Goal: Check status

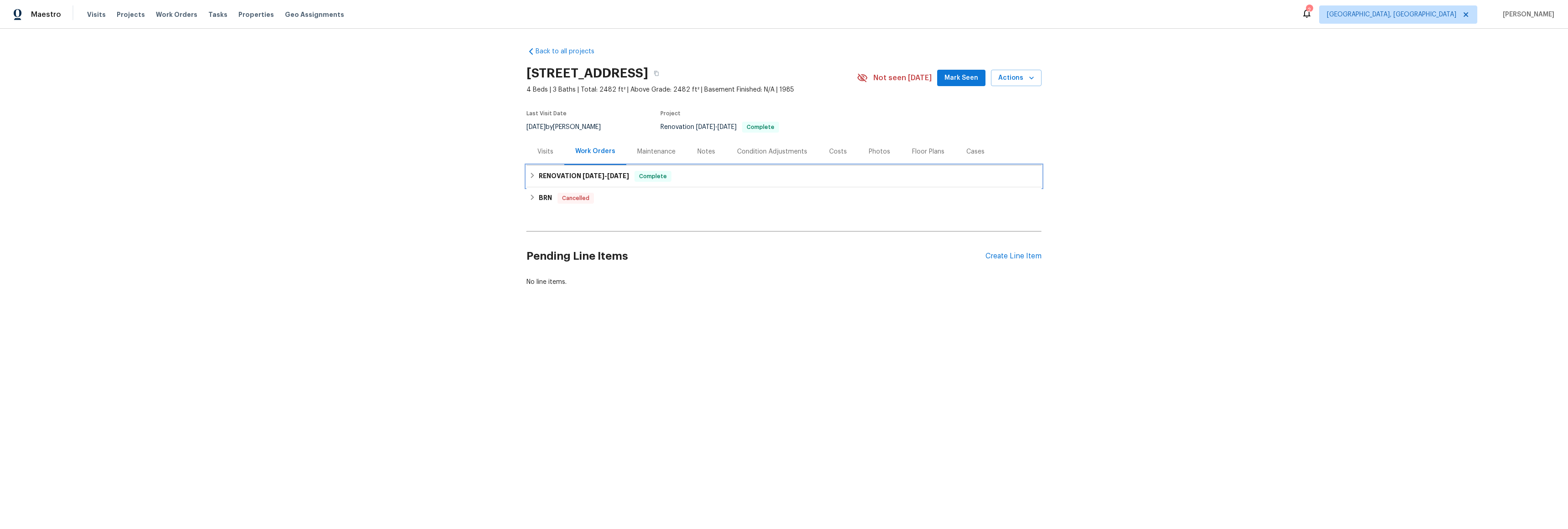
click at [539, 175] on h6 "RENOVATION [DATE] - [DATE]" at bounding box center [584, 177] width 90 height 11
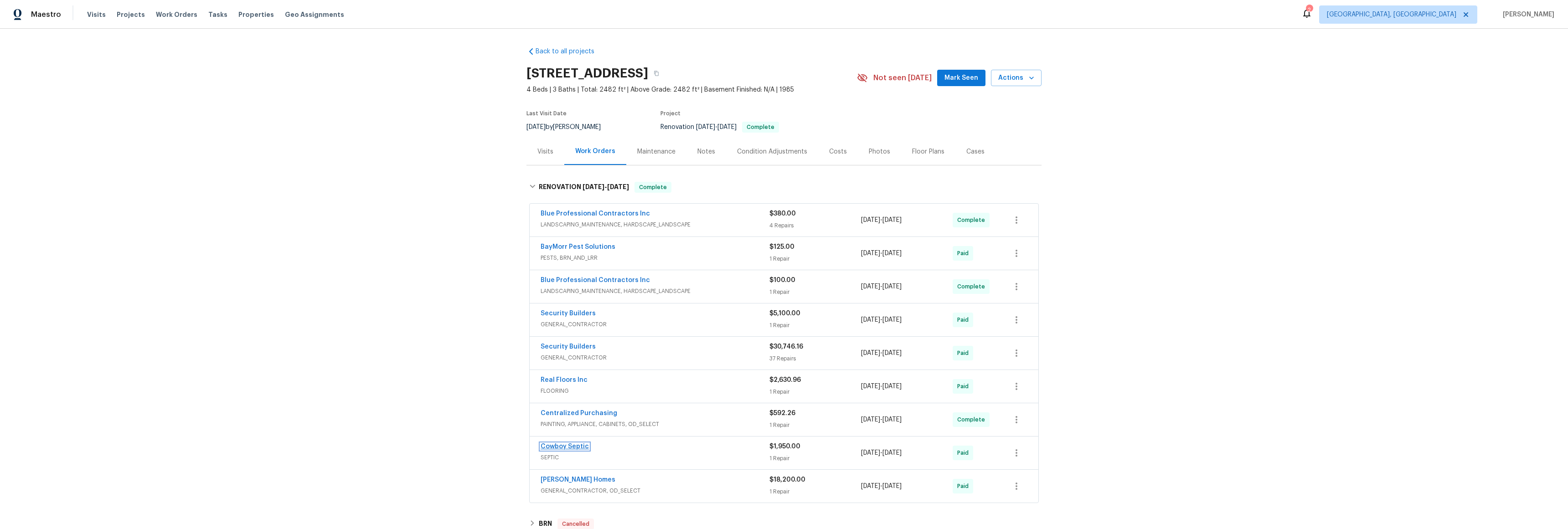
click at [556, 447] on link "Cowboy Septic" at bounding box center [564, 447] width 48 height 6
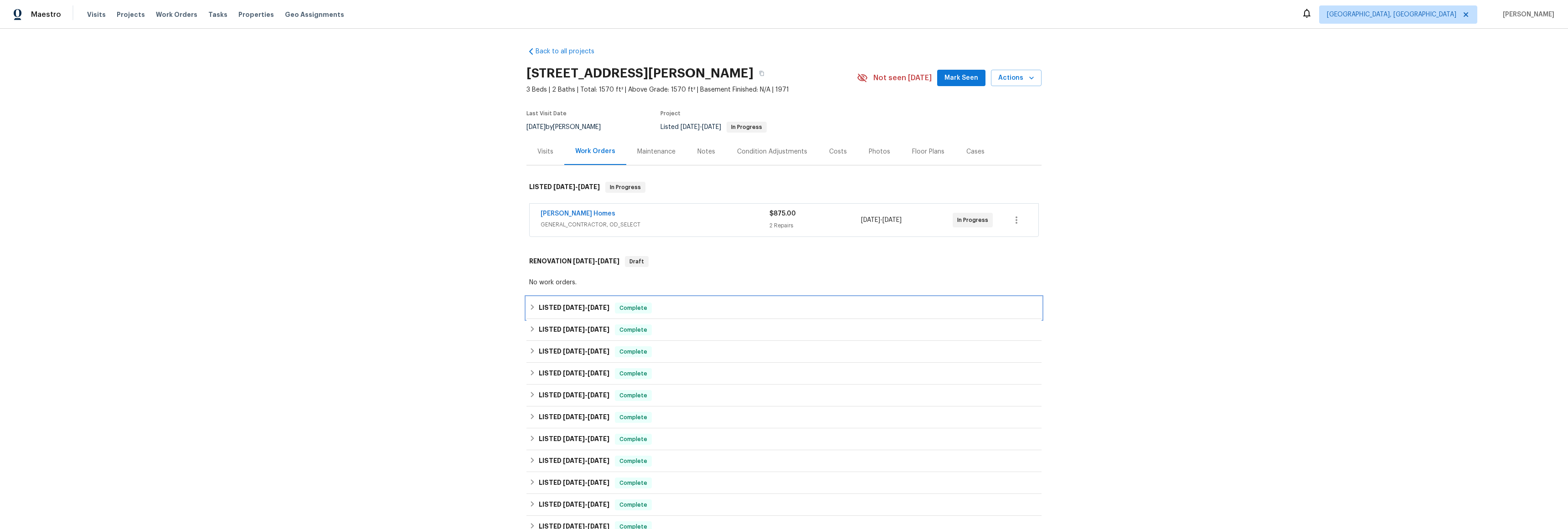
click at [531, 309] on icon at bounding box center [532, 307] width 6 height 6
click at [531, 315] on div "LISTED 8/20/25 - 8/26/25 Complete" at bounding box center [783, 312] width 509 height 11
click at [533, 336] on div "LISTED 7/14/25 - 7/16/25 Complete" at bounding box center [784, 330] width 515 height 22
click at [533, 339] on div "LISTED 7/14/25 - 7/16/25 Complete" at bounding box center [783, 341] width 509 height 11
click at [529, 355] on div "LISTED 7/14/25 - 7/16/25 Complete" at bounding box center [783, 352] width 509 height 11
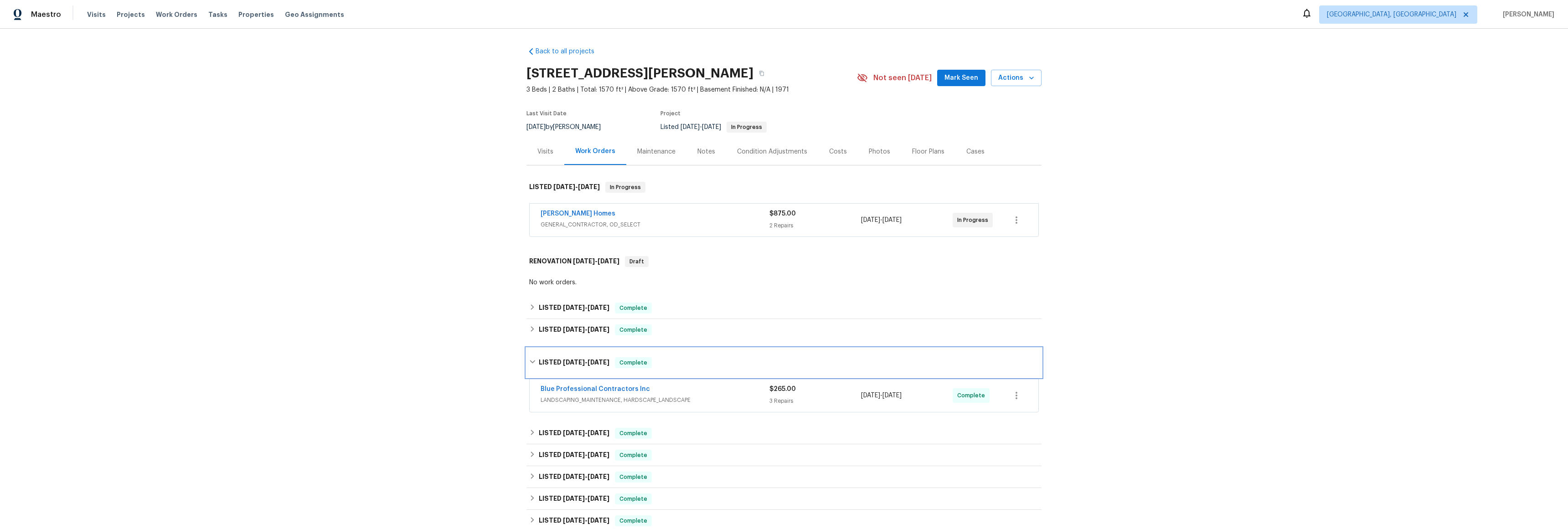
click at [533, 366] on div "LISTED 7/14/25 - 7/16/25 Complete" at bounding box center [783, 363] width 509 height 11
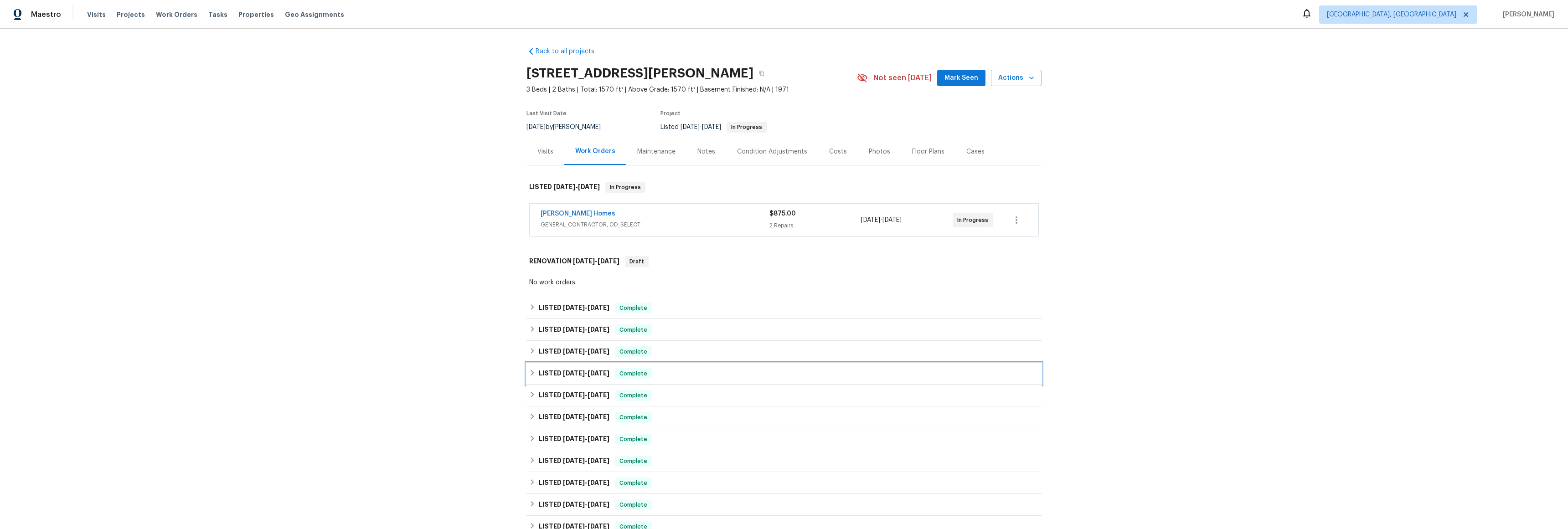
click at [529, 376] on icon at bounding box center [532, 373] width 6 height 6
click at [529, 391] on div "LISTED 7/14/25 - 7/16/25 Complete" at bounding box center [784, 385] width 515 height 29
click at [530, 401] on div "LISTED 6/23/25 - 6/24/25 Complete" at bounding box center [784, 396] width 515 height 22
click at [529, 402] on div "LISTED 6/23/25 - 6/24/25 Complete" at bounding box center [783, 407] width 509 height 11
click at [531, 418] on icon at bounding box center [532, 416] width 6 height 6
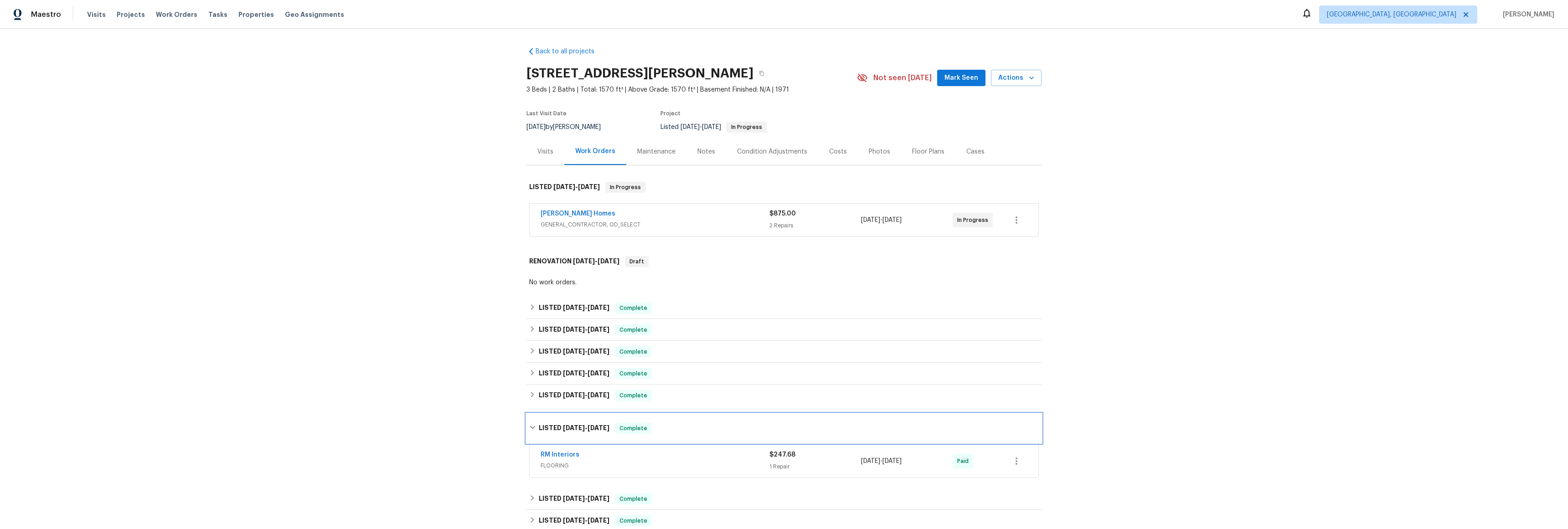
click at [530, 429] on icon at bounding box center [532, 427] width 6 height 6
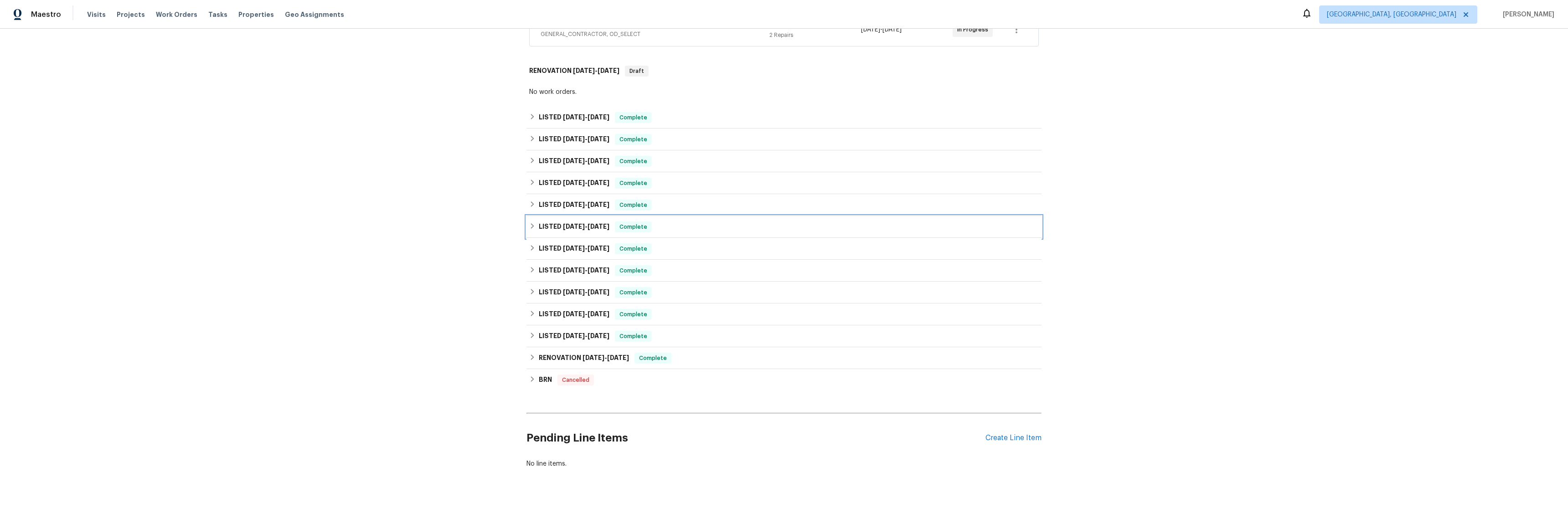
scroll to position [198, 0]
click at [529, 242] on div "LISTED 4/1/25 - 4/3/25 Complete" at bounding box center [783, 248] width 509 height 11
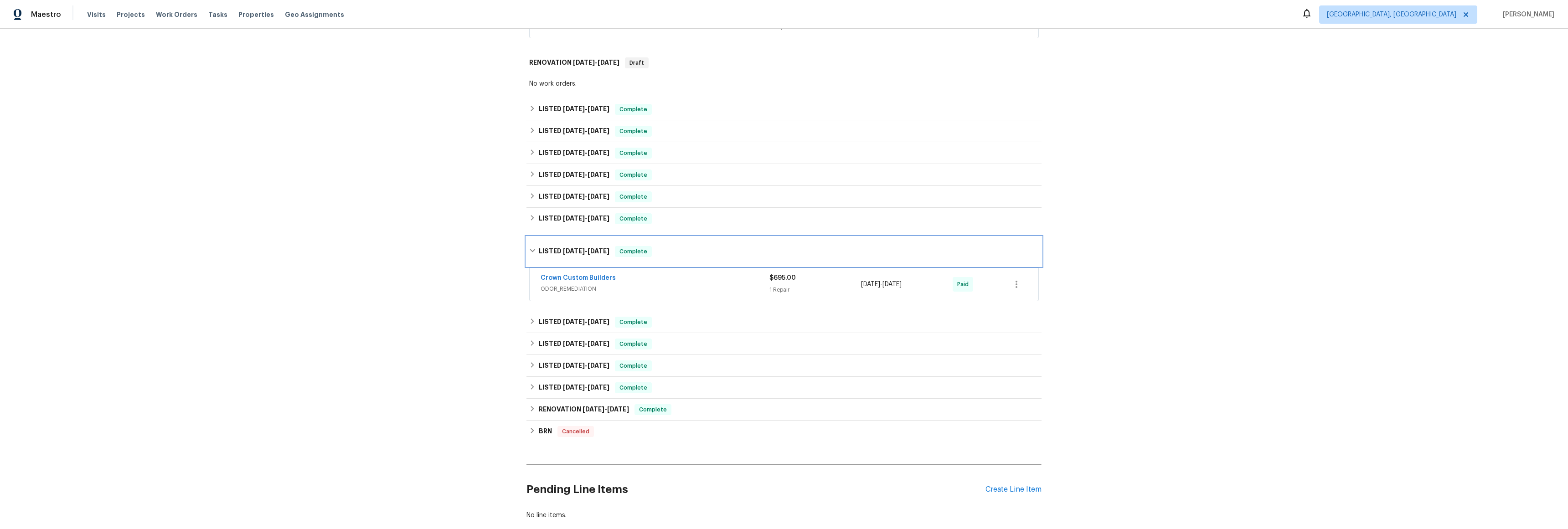
click at [529, 248] on icon at bounding box center [532, 251] width 6 height 6
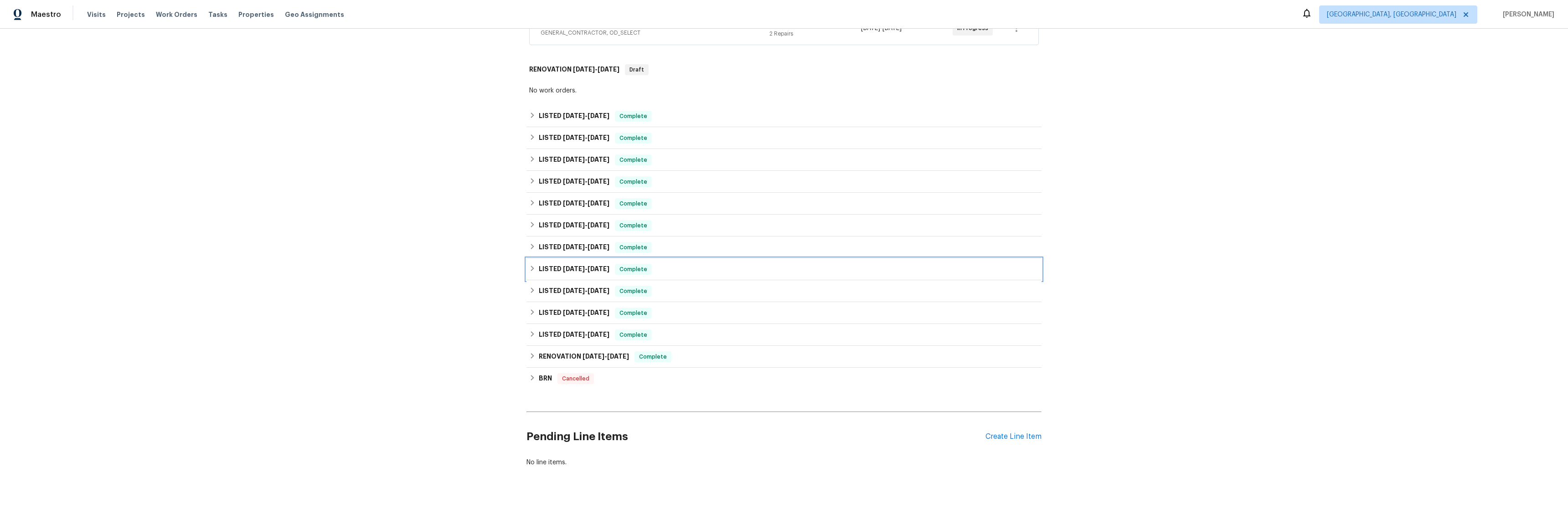
click at [527, 261] on div "LISTED 3/5/25 - 3/19/25 Complete" at bounding box center [784, 270] width 515 height 22
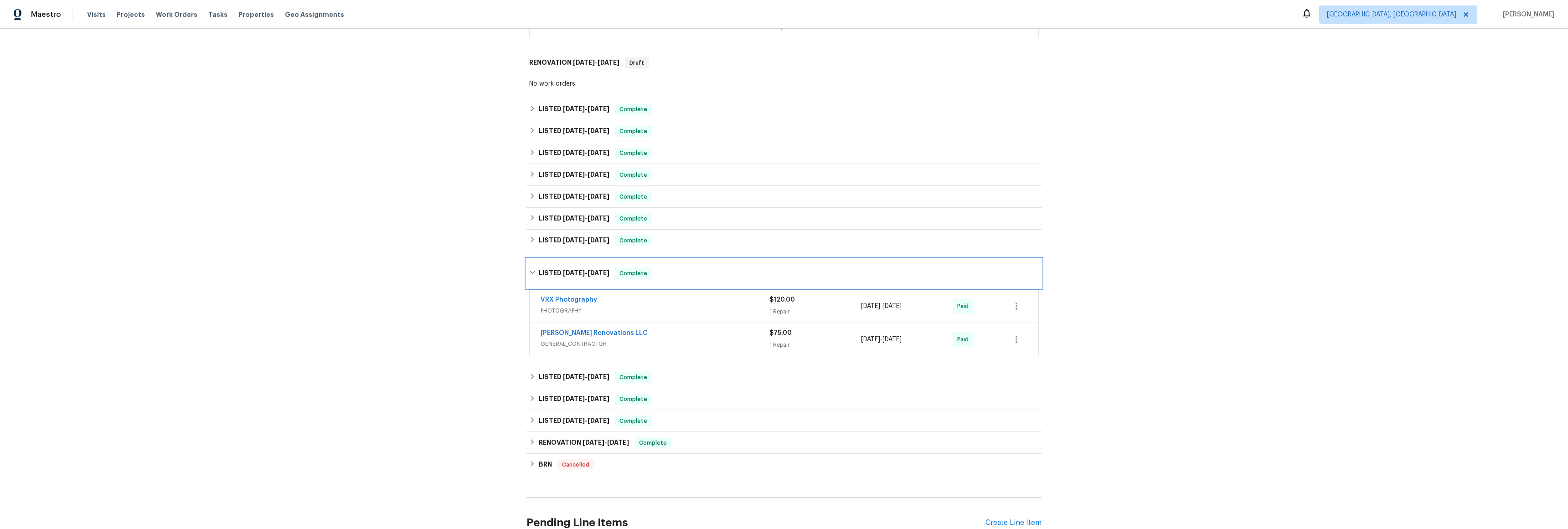
click at [529, 266] on div "LISTED 3/5/25 - 3/19/25 Complete" at bounding box center [784, 273] width 515 height 29
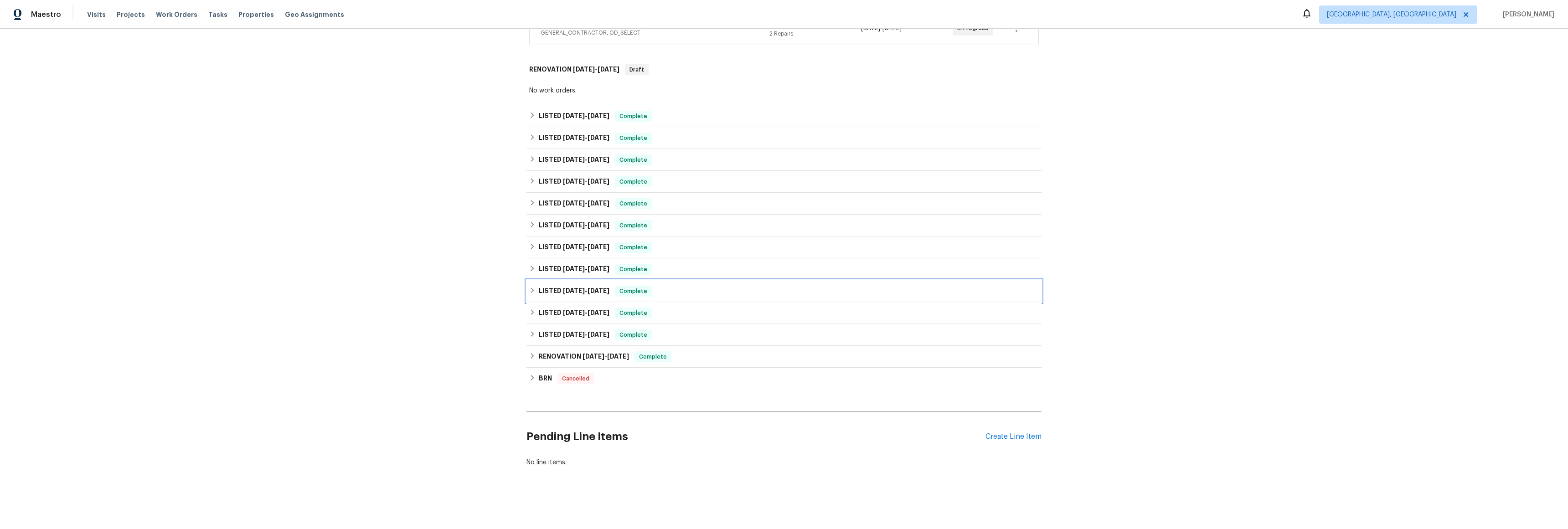
click at [530, 287] on div "LISTED 2/4/25 - 2/7/25 Complete" at bounding box center [783, 292] width 509 height 11
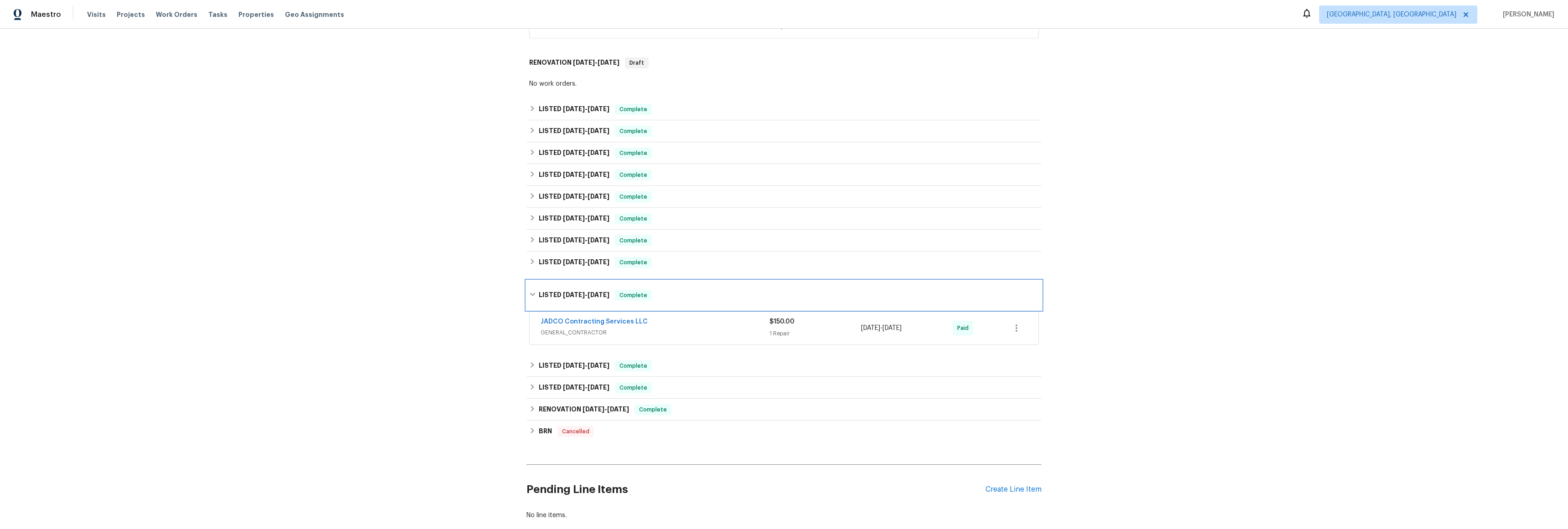
click at [531, 290] on div "LISTED 2/4/25 - 2/7/25 Complete" at bounding box center [783, 295] width 509 height 11
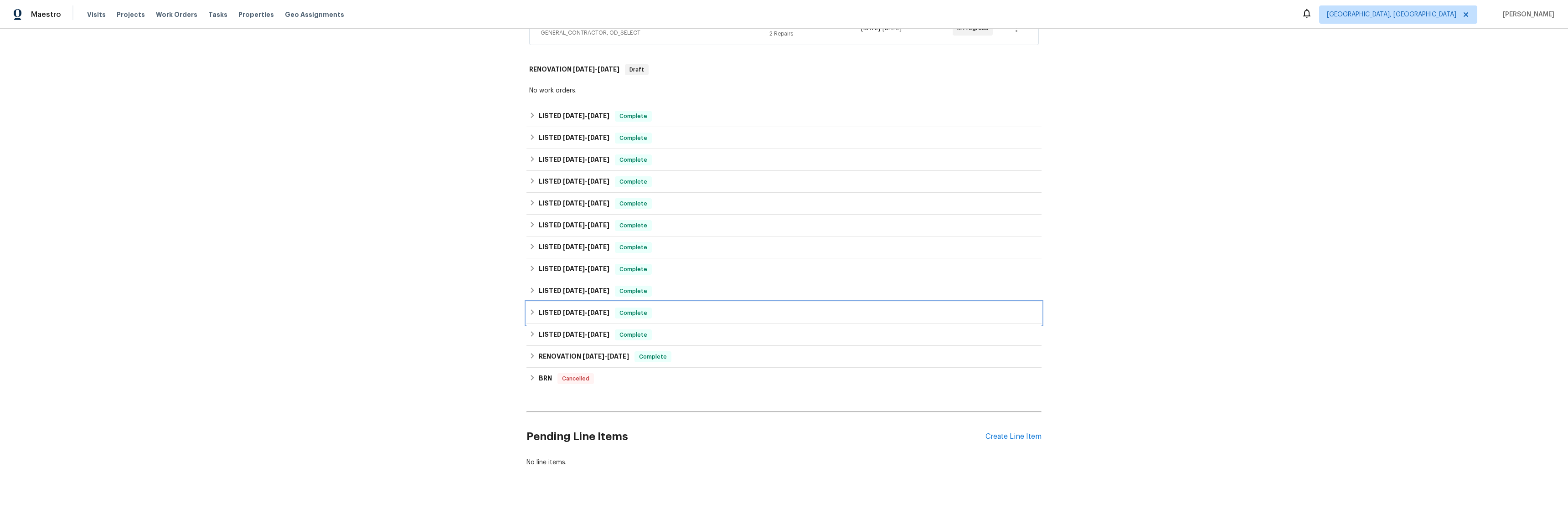
click at [527, 313] on div "LISTED 12/31/24 - 1/1/25 Complete" at bounding box center [784, 313] width 515 height 22
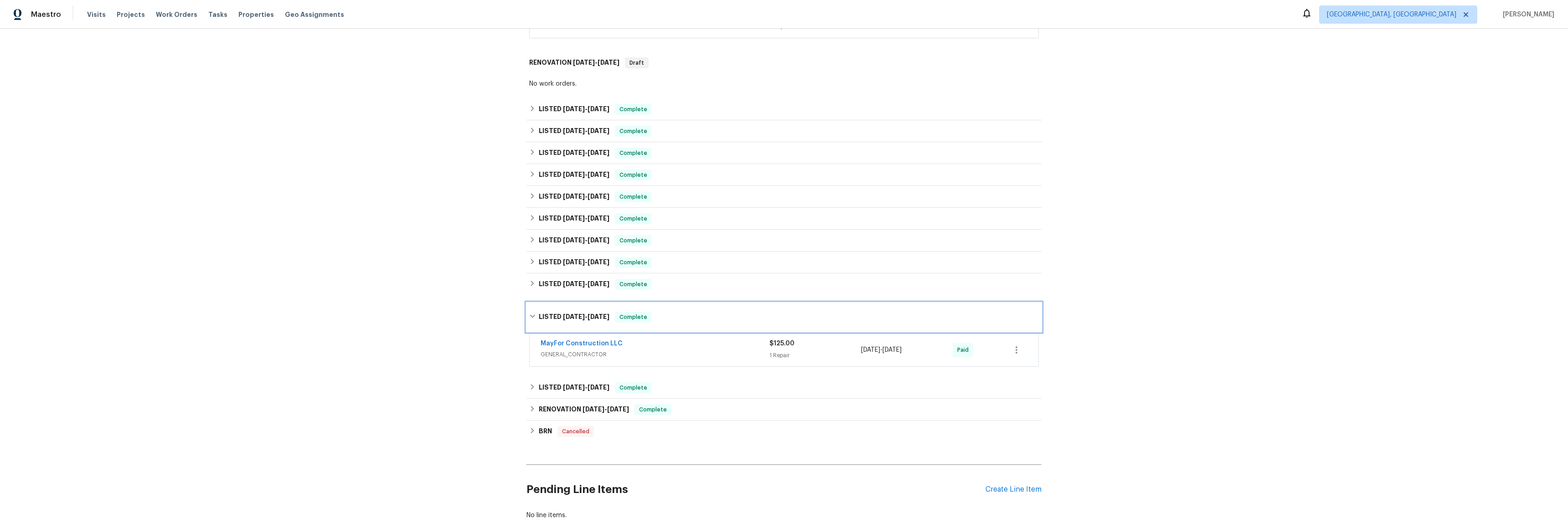
click at [529, 312] on div "LISTED 12/31/24 - 1/1/25 Complete" at bounding box center [783, 317] width 509 height 11
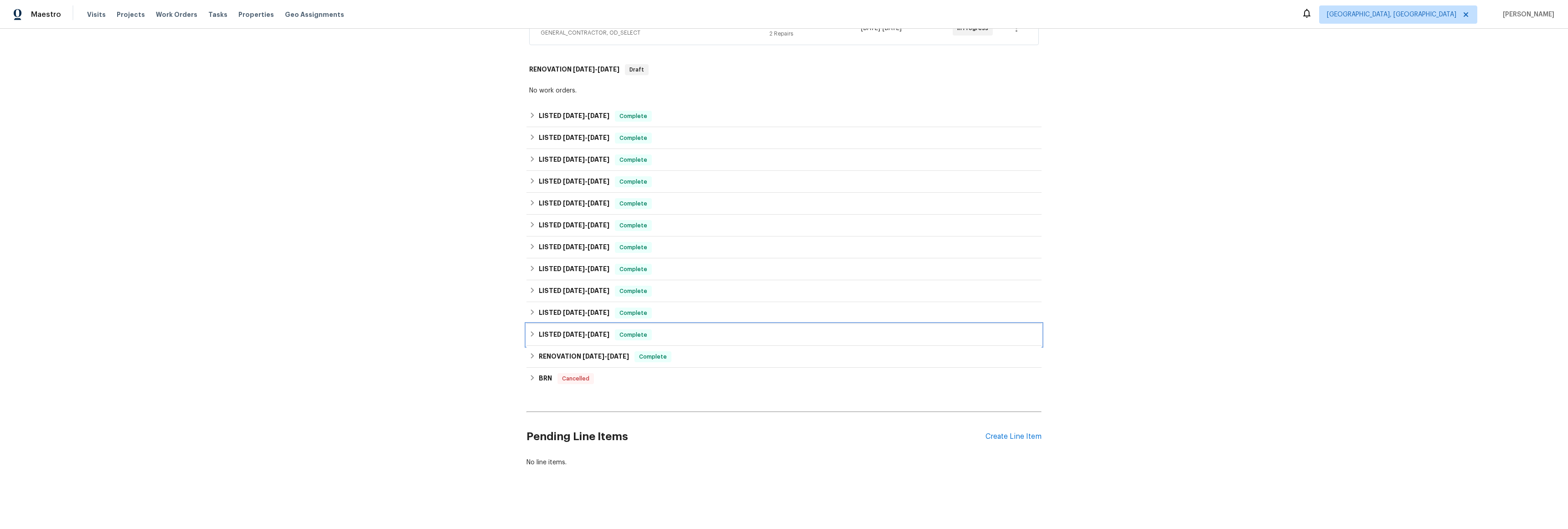
click at [529, 332] on div "LISTED 12/2/24 - 12/4/24 Complete" at bounding box center [783, 335] width 509 height 11
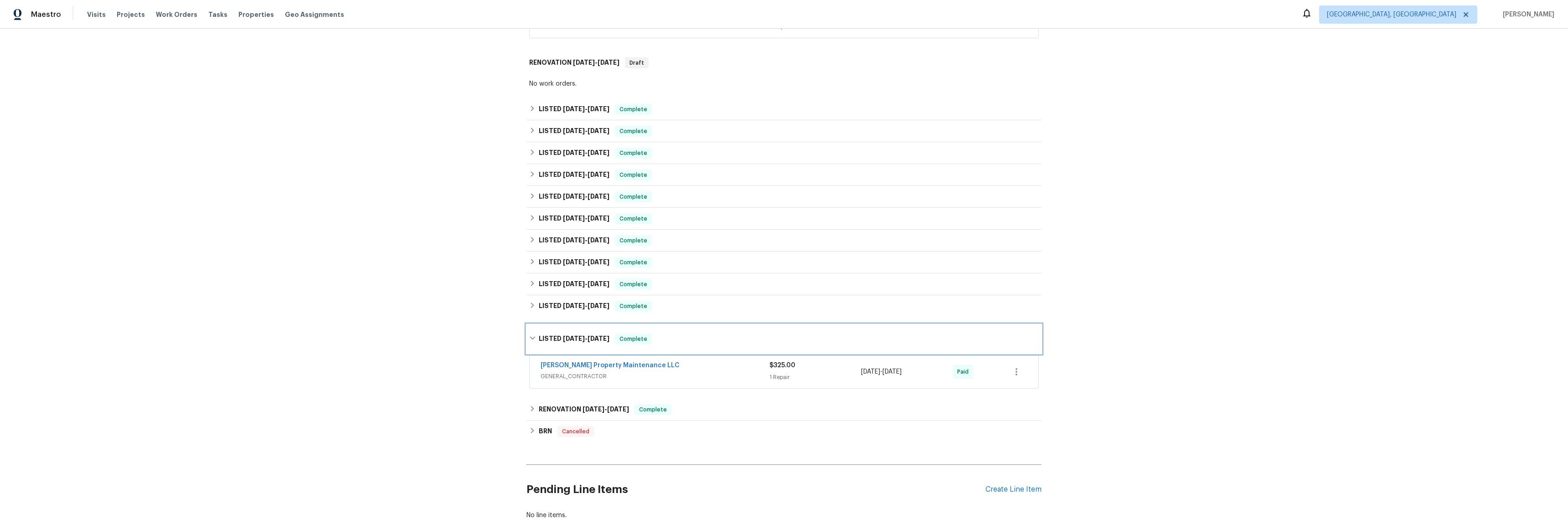
click at [529, 334] on div "LISTED 12/2/24 - 12/4/24 Complete" at bounding box center [783, 339] width 509 height 11
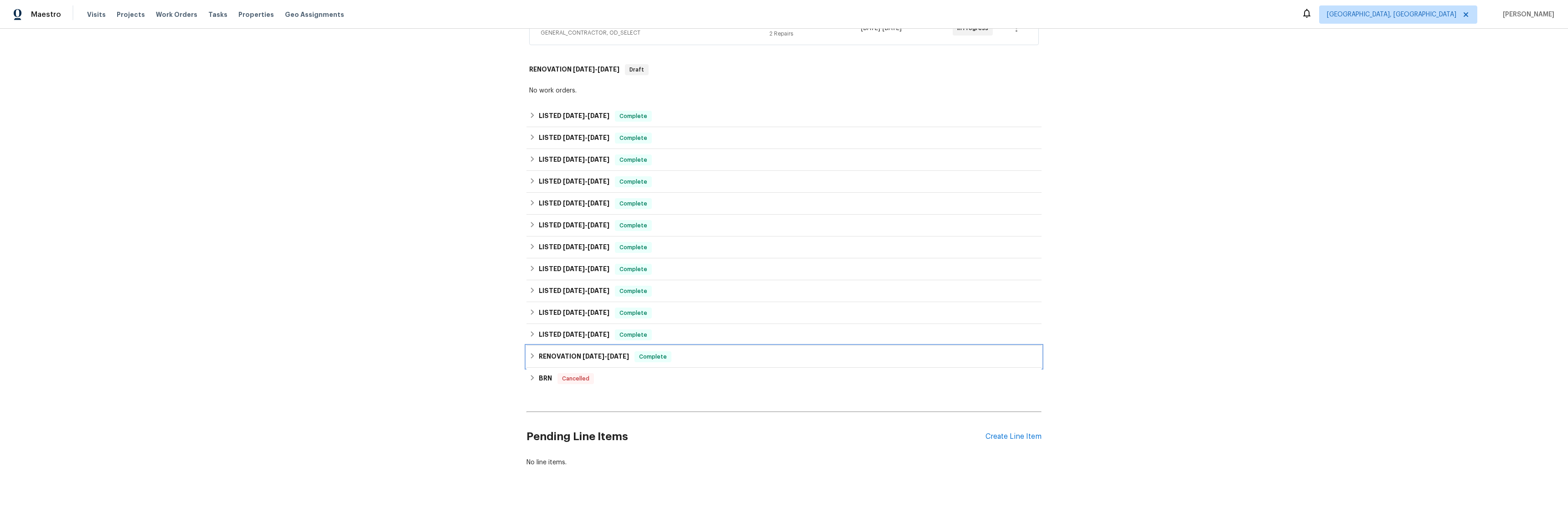
click at [529, 353] on icon at bounding box center [532, 356] width 6 height 6
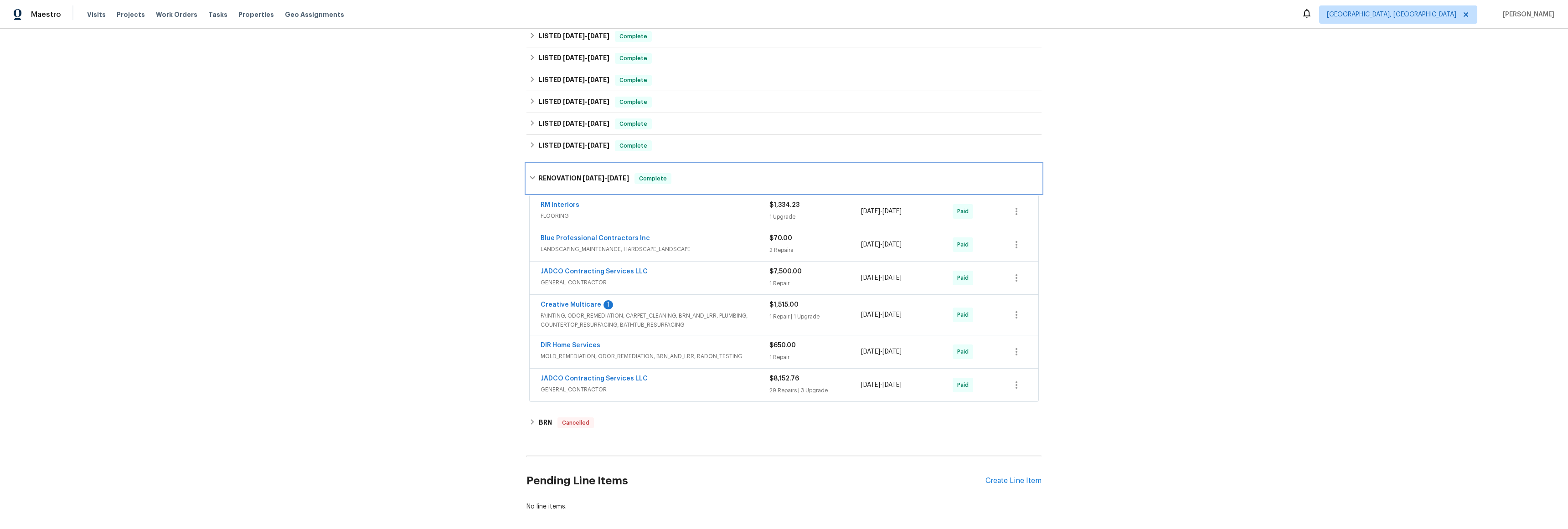
scroll to position [379, 0]
